Goal: Find specific page/section: Find specific page/section

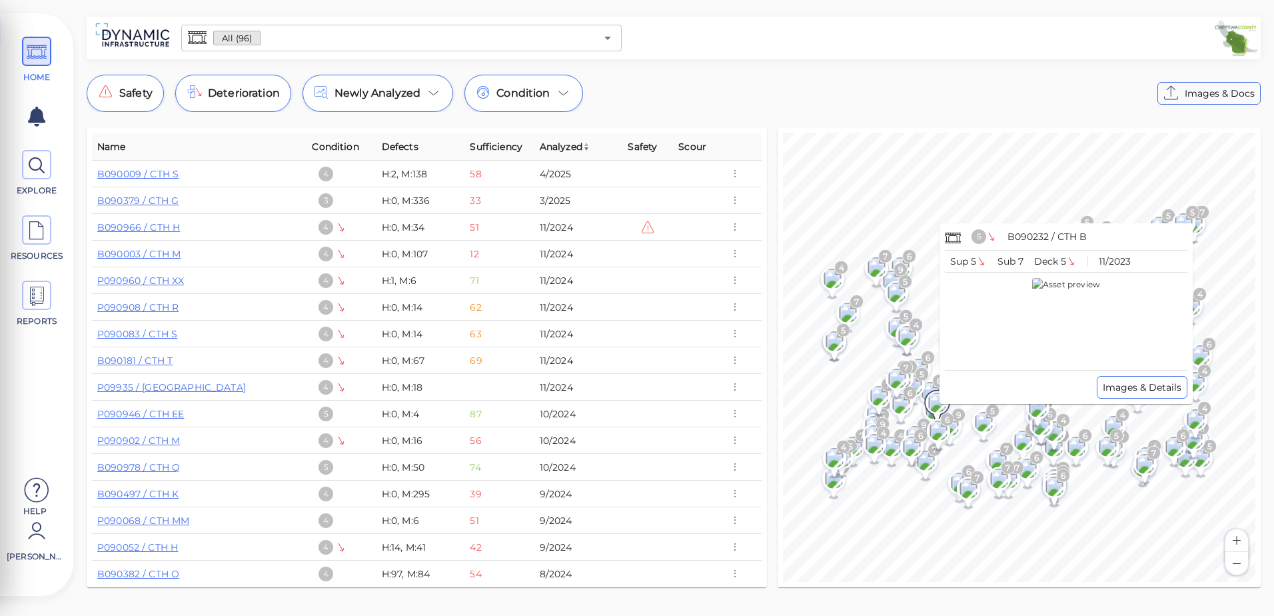
click at [931, 402] on image at bounding box center [937, 402] width 27 height 20
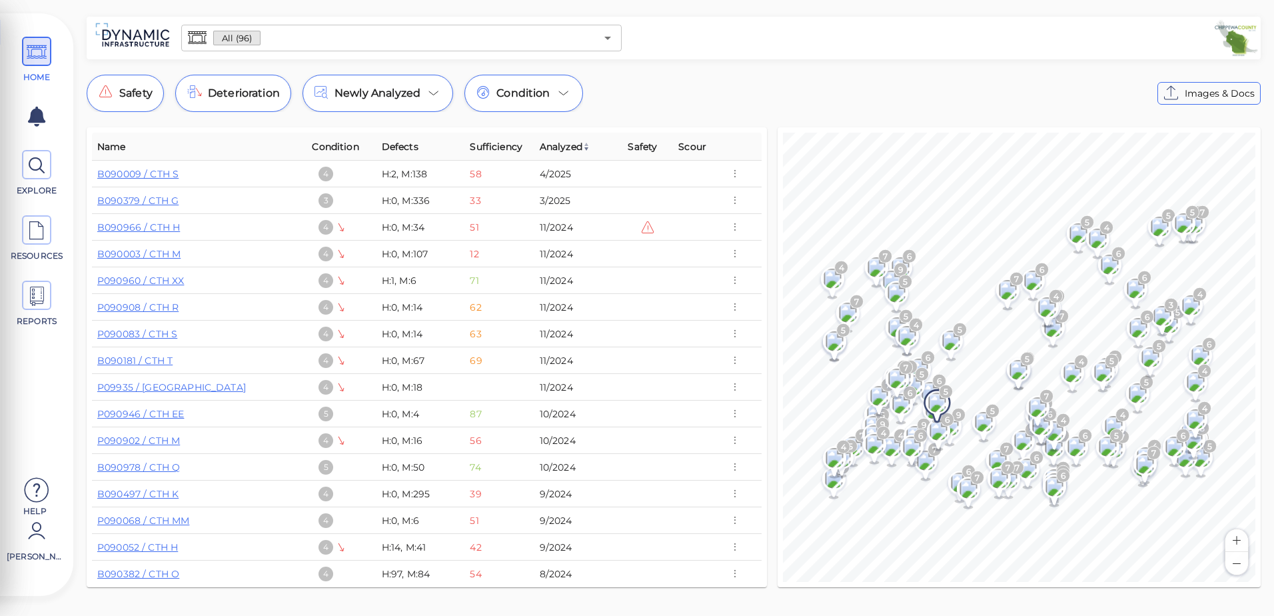
drag, startPoint x: 931, startPoint y: 402, endPoint x: 939, endPoint y: 401, distance: 8.0
click at [939, 401] on image at bounding box center [937, 402] width 27 height 20
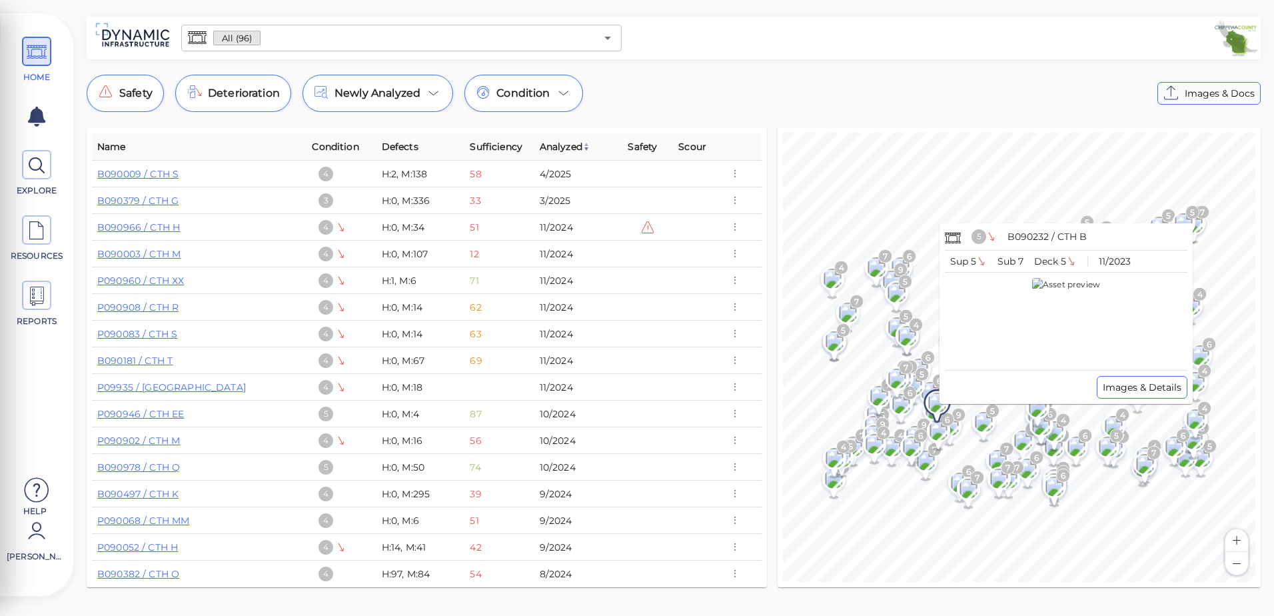
click at [1032, 339] on img at bounding box center [1066, 321] width 68 height 87
click at [1115, 384] on span "Images & Details" at bounding box center [1142, 387] width 79 height 16
